Goal: Obtain resource: Download file/media

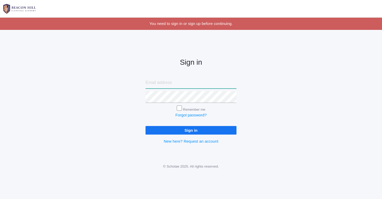
type input "[PERSON_NAME][EMAIL_ADDRESS][PERSON_NAME][PERSON_NAME][DOMAIN_NAME]"
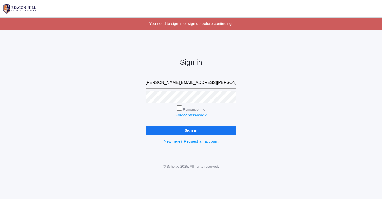
click at [191, 129] on input "Sign in" at bounding box center [191, 130] width 91 height 9
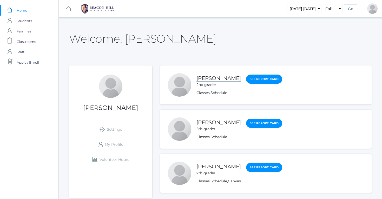
click at [220, 79] on link "[PERSON_NAME]" at bounding box center [219, 78] width 44 height 7
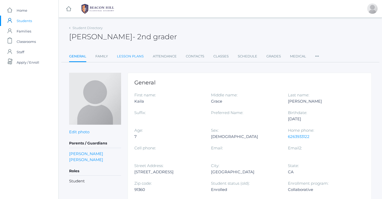
click at [135, 56] on link "Lesson Plans" at bounding box center [130, 56] width 27 height 10
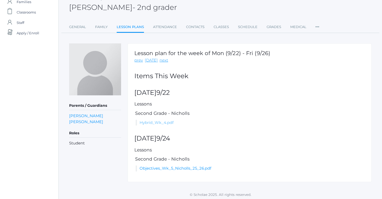
scroll to position [29, 0]
click at [158, 121] on link "Hybrid_Wk_4.pdf" at bounding box center [157, 123] width 34 height 5
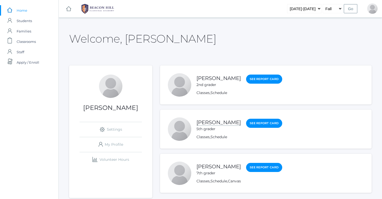
click at [208, 124] on link "[PERSON_NAME]" at bounding box center [219, 122] width 44 height 7
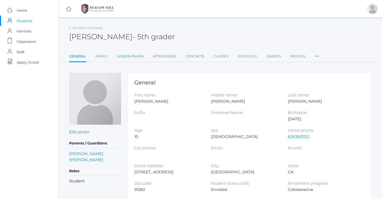
click at [134, 55] on link "Lesson Plans" at bounding box center [130, 56] width 27 height 10
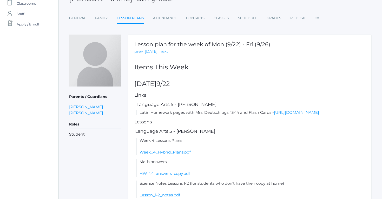
scroll to position [40, 0]
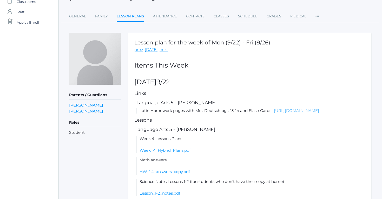
click at [274, 113] on link "[URL][DOMAIN_NAME]" at bounding box center [296, 110] width 45 height 5
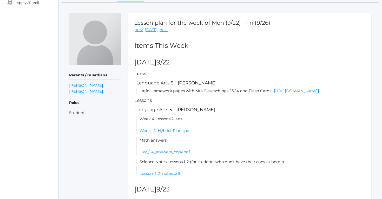
scroll to position [60, 0]
click at [169, 133] on link "Week_4_Hybrid_Plans.pdf" at bounding box center [165, 130] width 51 height 5
click at [172, 154] on link "HW_1.4_answers_copy.pdf" at bounding box center [165, 151] width 50 height 5
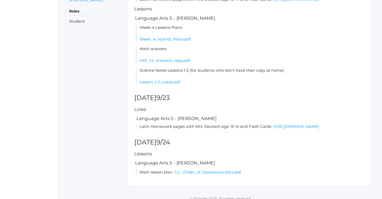
scroll to position [151, 0]
click at [171, 85] on link "Lesson_1-2_notes.pdf" at bounding box center [160, 82] width 41 height 5
